Goal: Transaction & Acquisition: Subscribe to service/newsletter

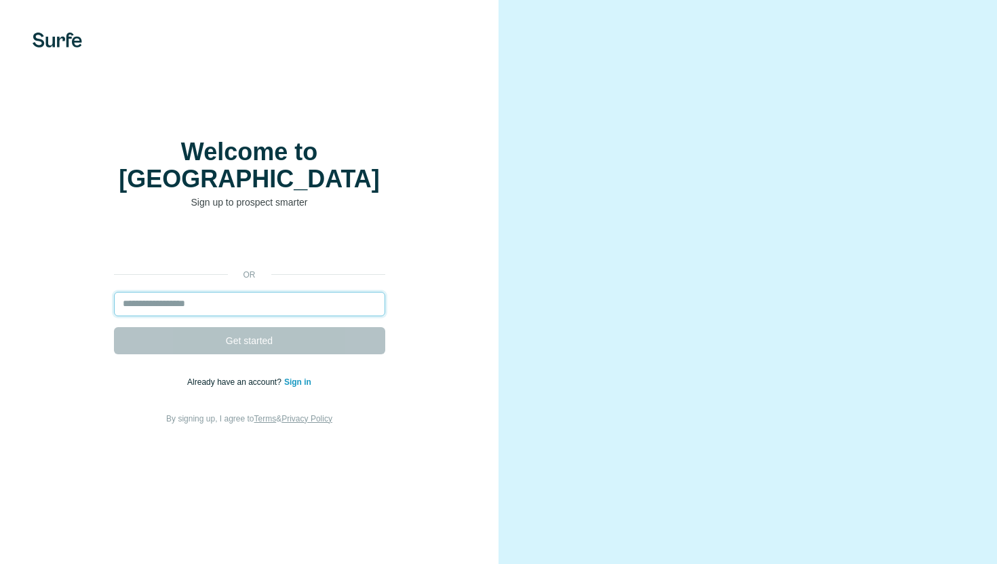
click at [330, 292] on input "email" at bounding box center [249, 304] width 271 height 24
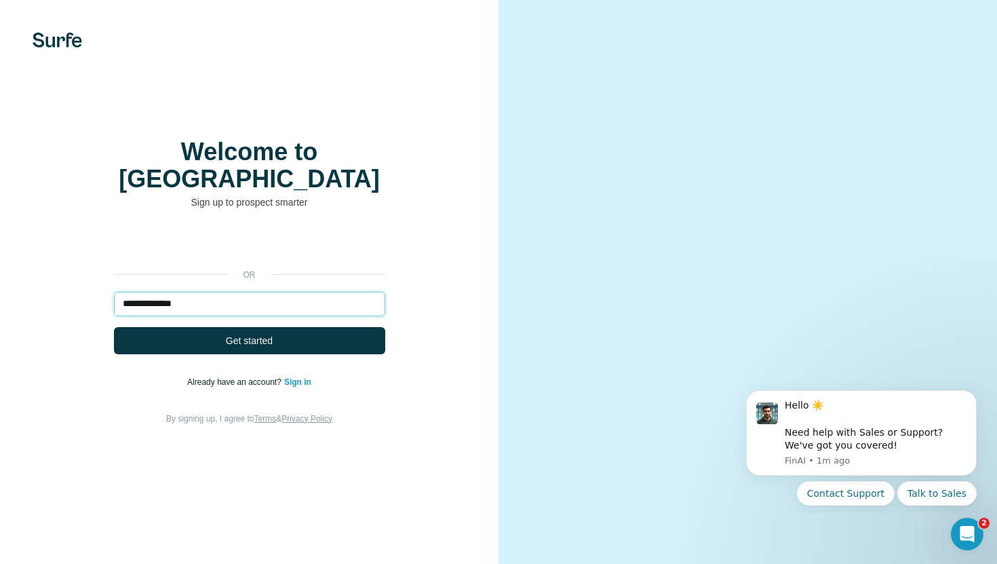
type input "**********"
click at [114, 327] on button "Get started" at bounding box center [249, 340] width 271 height 27
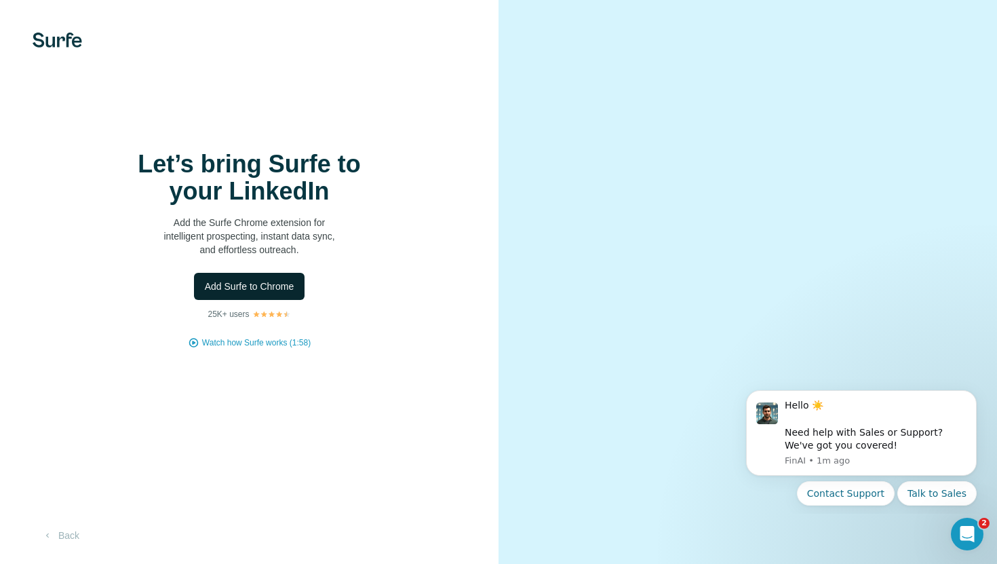
click at [273, 287] on span "Add Surfe to Chrome" at bounding box center [250, 286] width 90 height 14
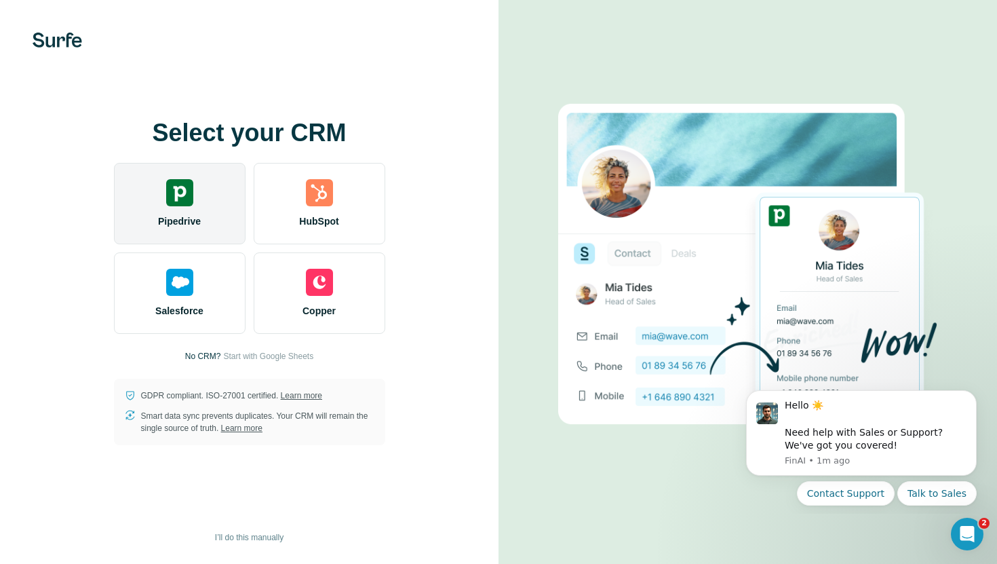
click at [182, 213] on div "Pipedrive" at bounding box center [180, 203] width 132 height 81
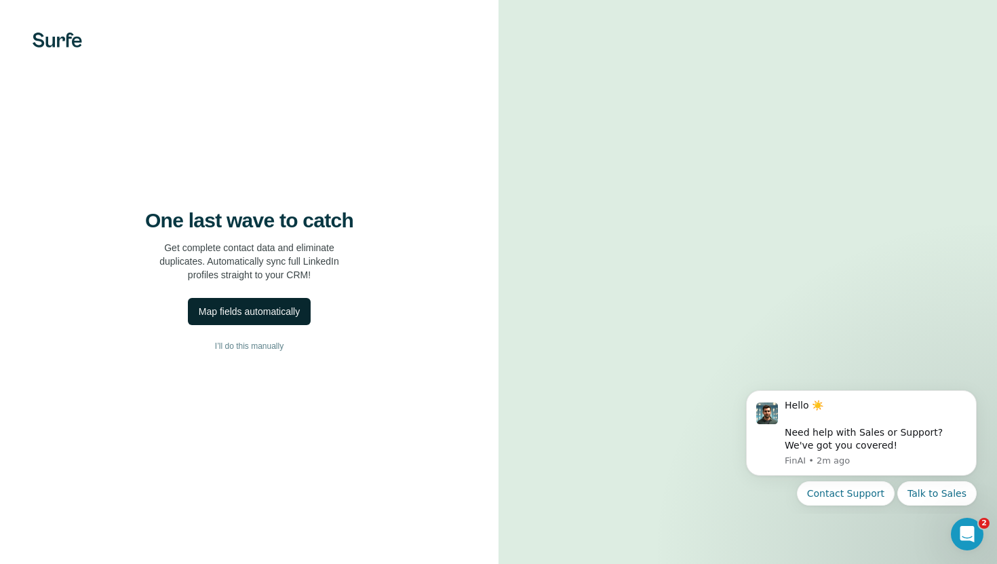
click at [294, 305] on div "Map fields automatically" at bounding box center [249, 312] width 101 height 14
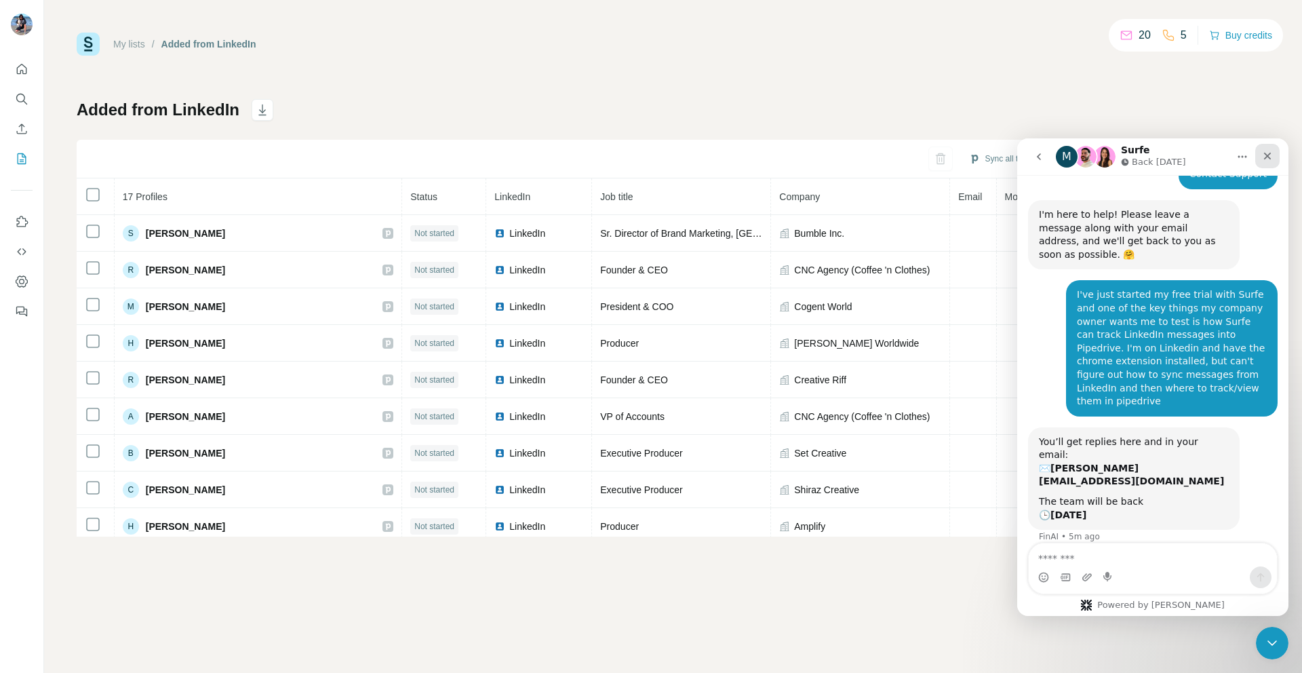
click at [1271, 157] on icon "Close" at bounding box center [1267, 156] width 11 height 11
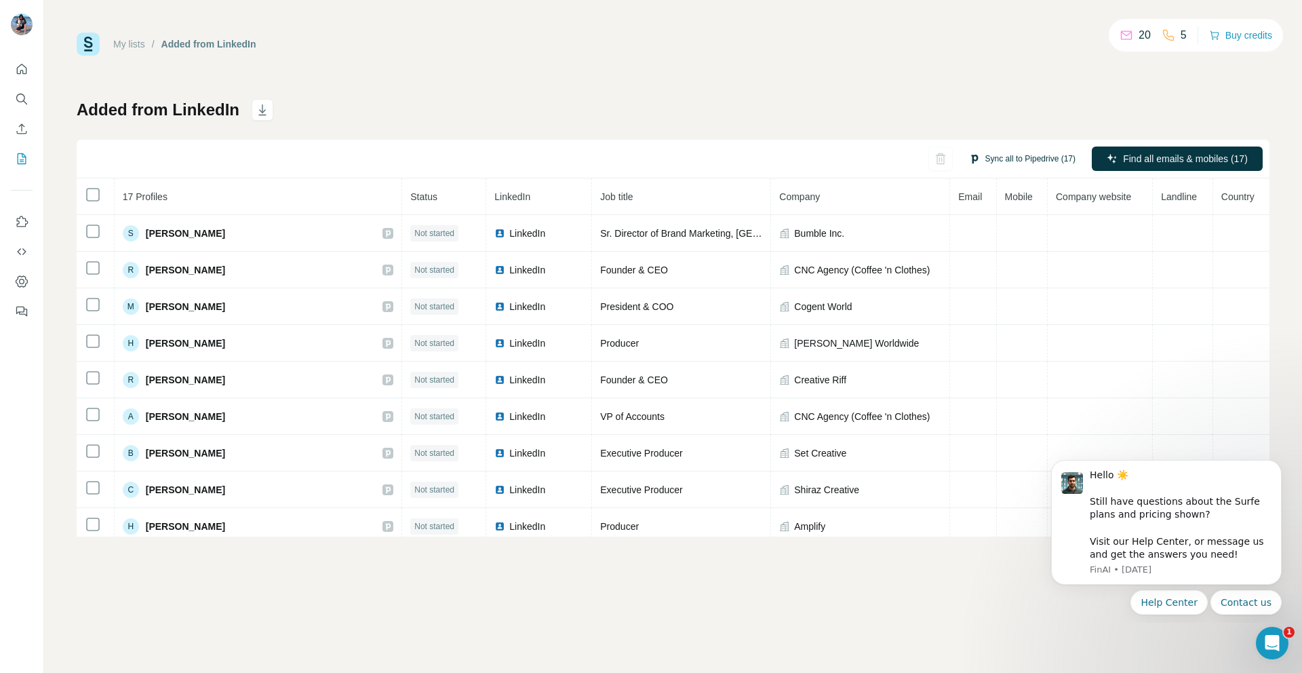
click at [1040, 162] on button "Sync all to Pipedrive (17)" at bounding box center [1022, 159] width 125 height 20
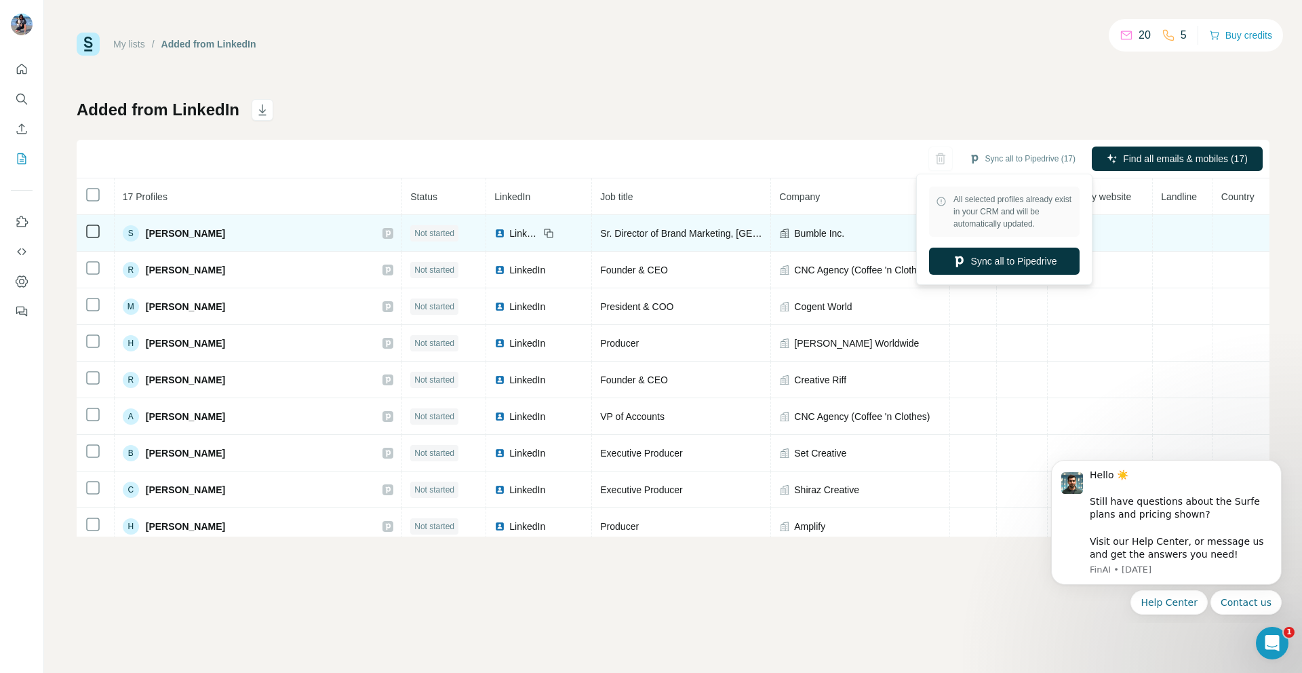
scroll to position [7, 0]
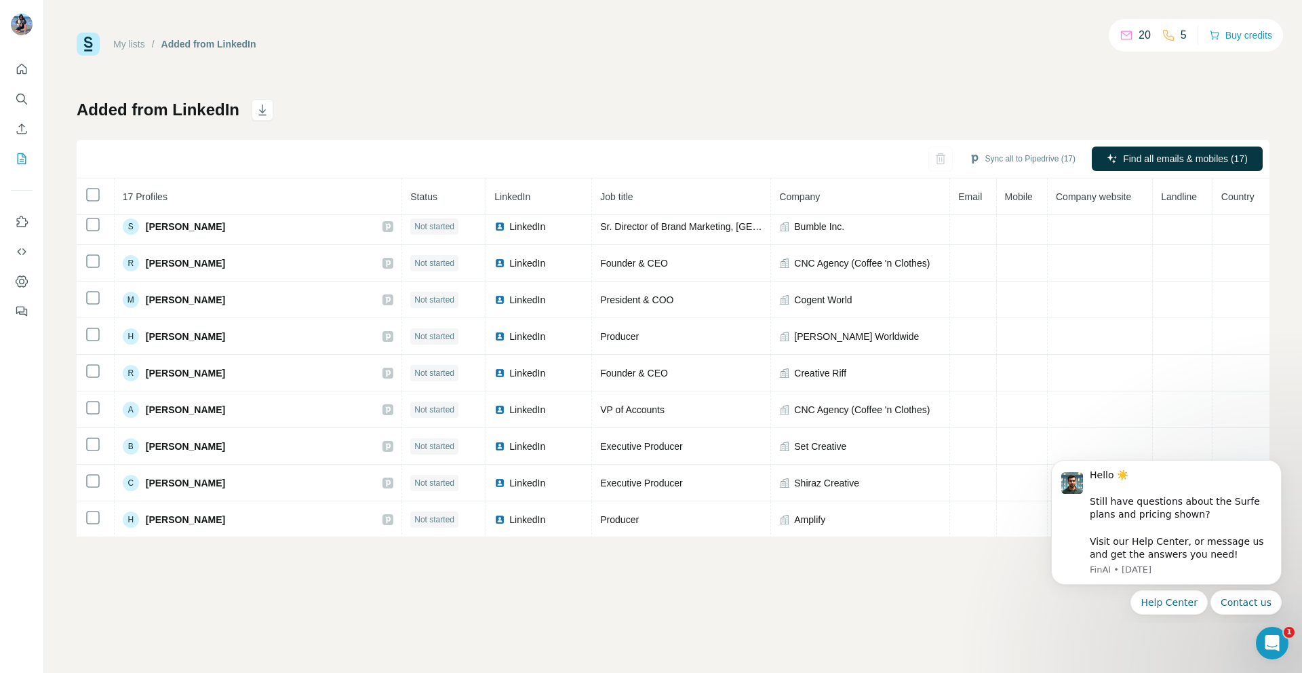
click at [800, 90] on div "My lists / Added from LinkedIn 20 5 Buy credits Added from LinkedIn Sync all to…" at bounding box center [673, 285] width 1193 height 504
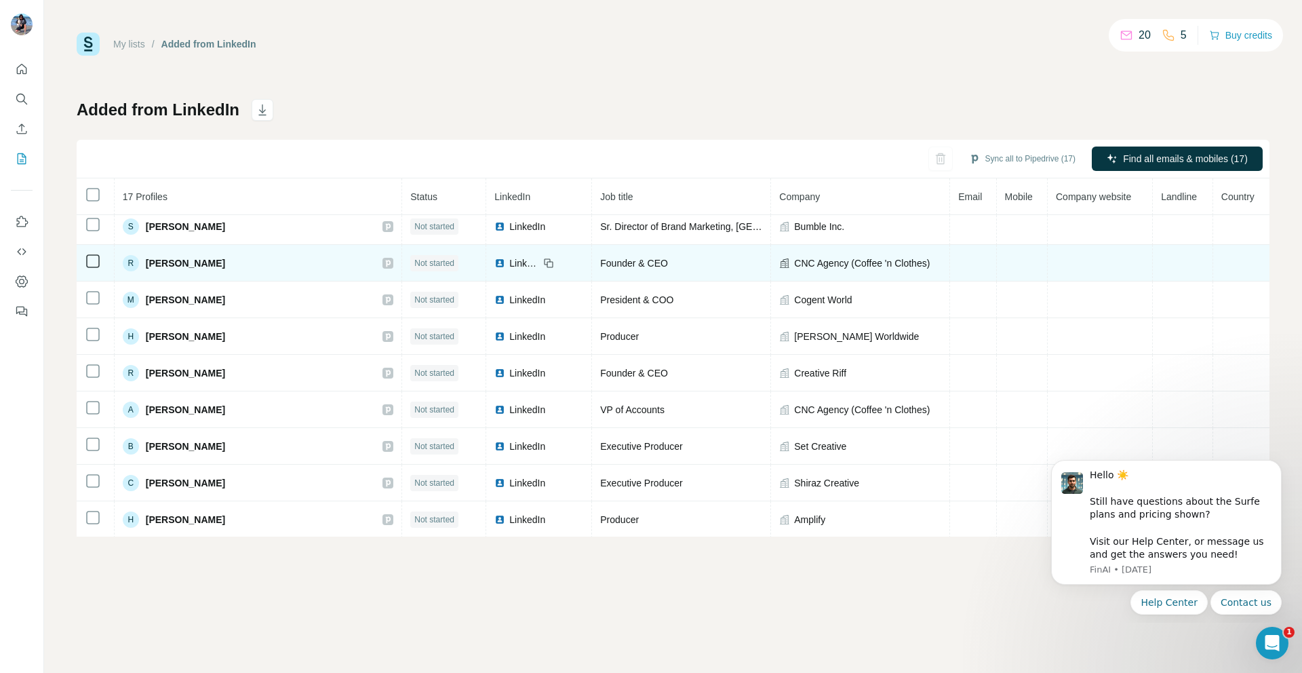
scroll to position [0, 0]
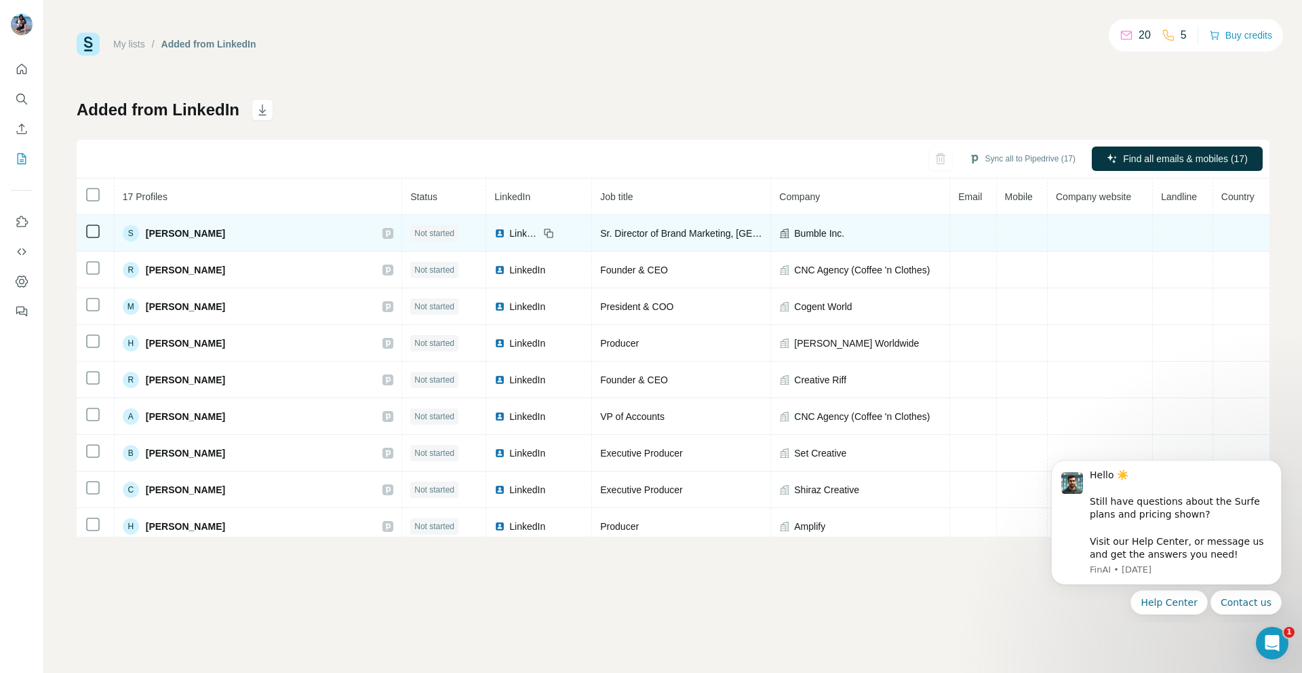
click at [414, 238] on span "Not started" at bounding box center [434, 233] width 40 height 12
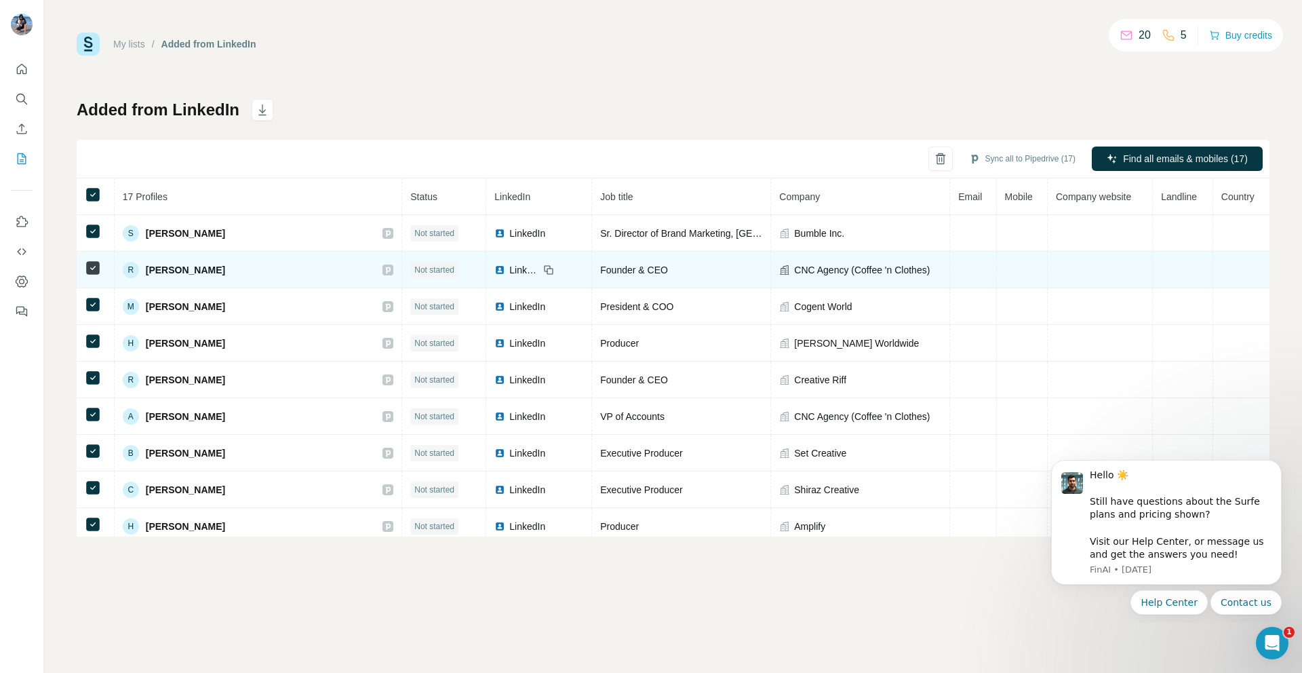
scroll to position [1, 0]
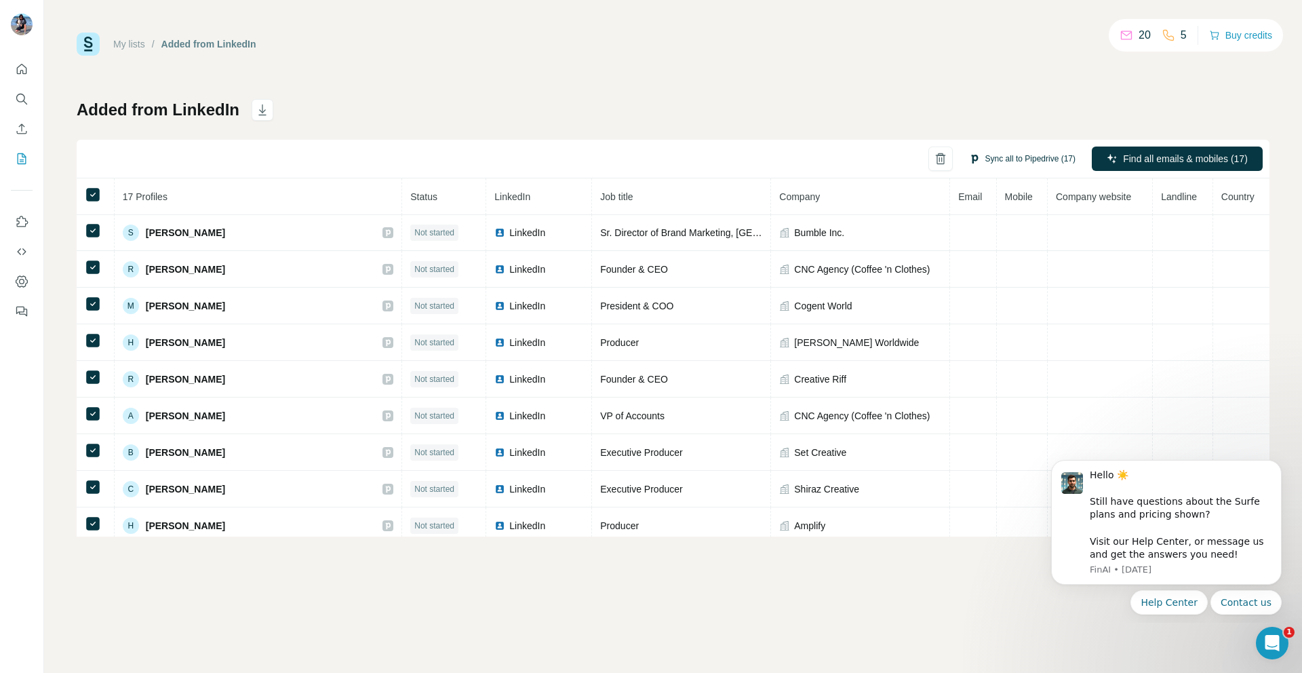
click at [1049, 163] on button "Sync all to Pipedrive (17)" at bounding box center [1022, 159] width 125 height 20
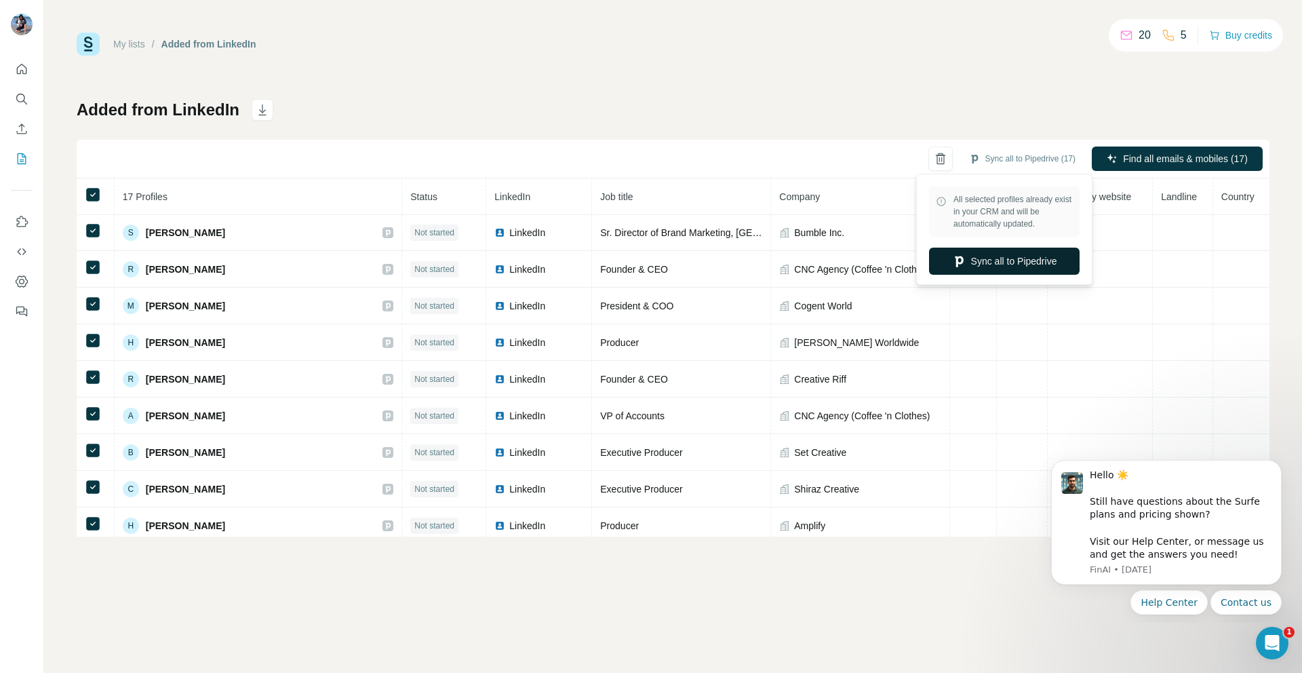
click at [1019, 268] on button "Sync all to Pipedrive" at bounding box center [1004, 261] width 151 height 27
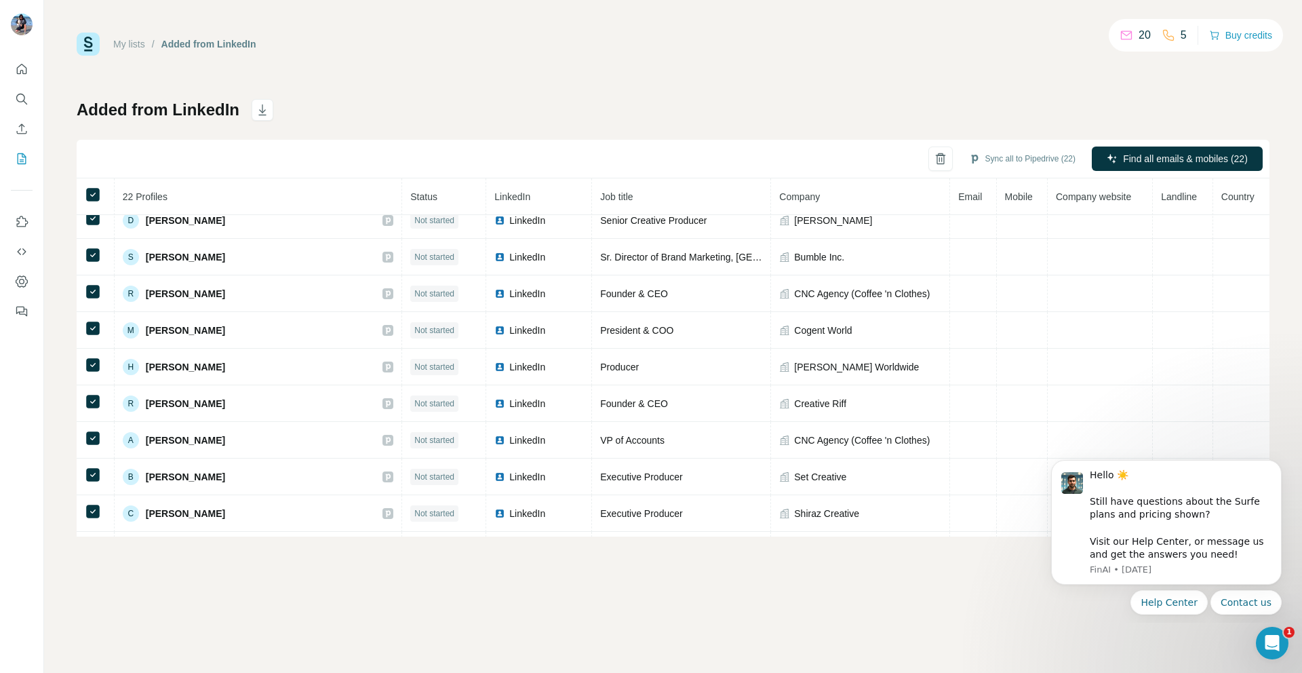
scroll to position [112, 0]
